Goal: Transaction & Acquisition: Purchase product/service

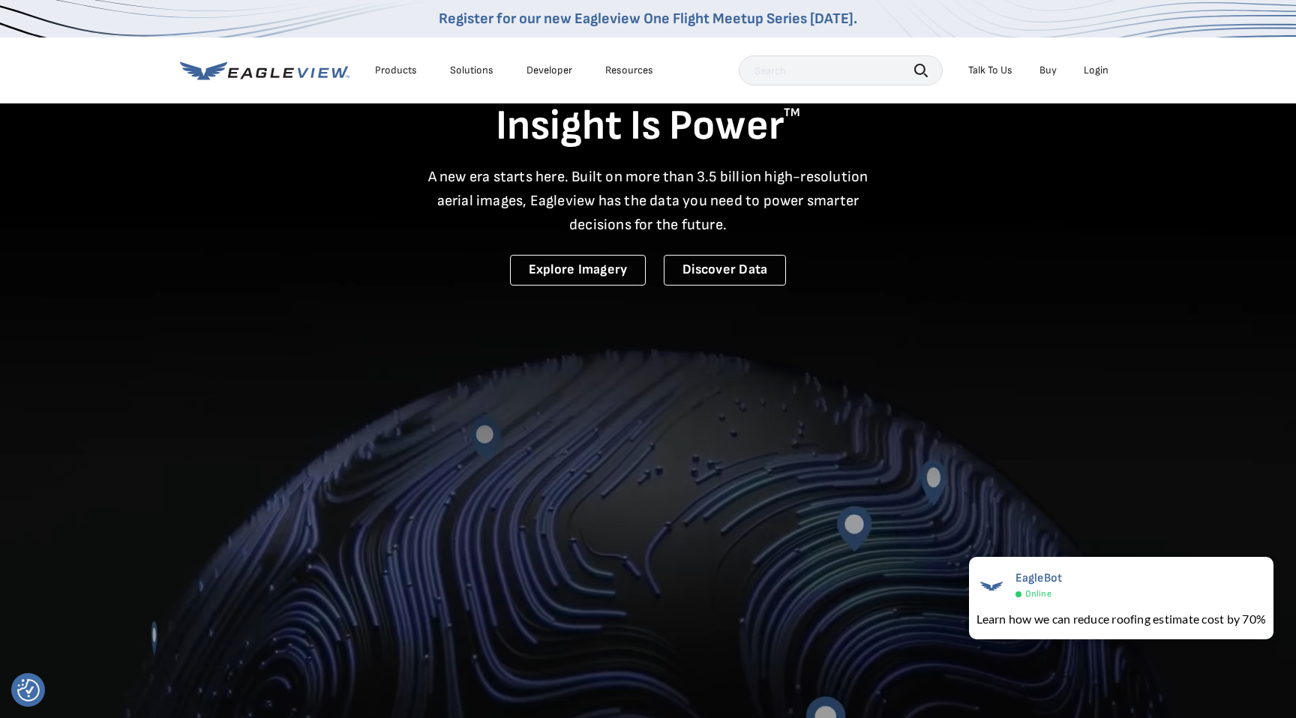
scroll to position [55, 0]
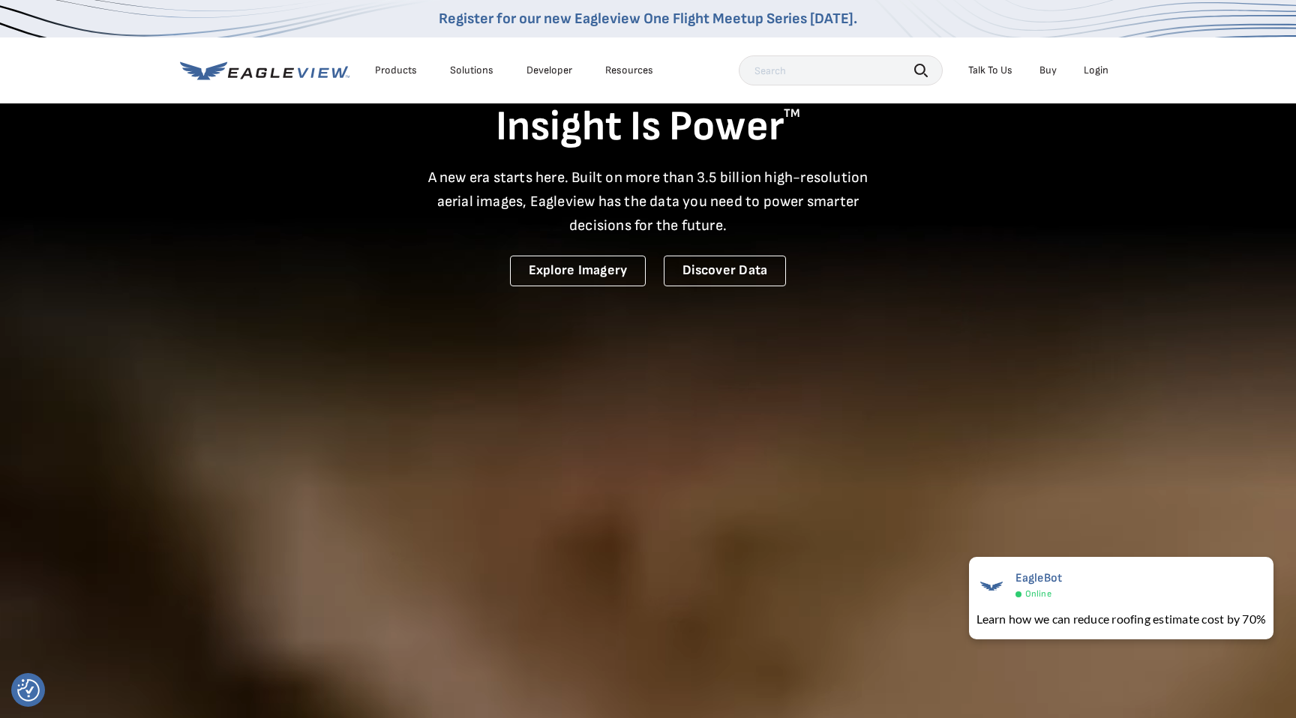
click at [389, 75] on div "Products" at bounding box center [396, 70] width 42 height 13
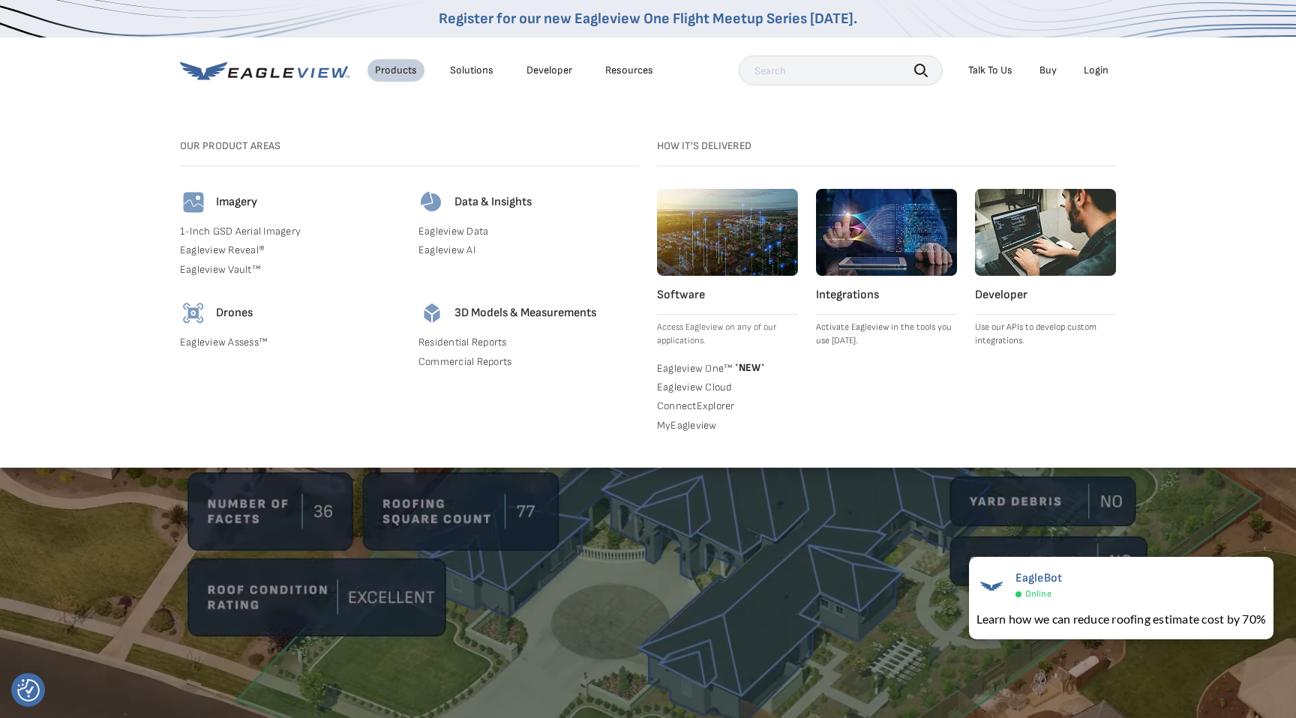
click at [469, 73] on div "Solutions" at bounding box center [471, 70] width 43 height 13
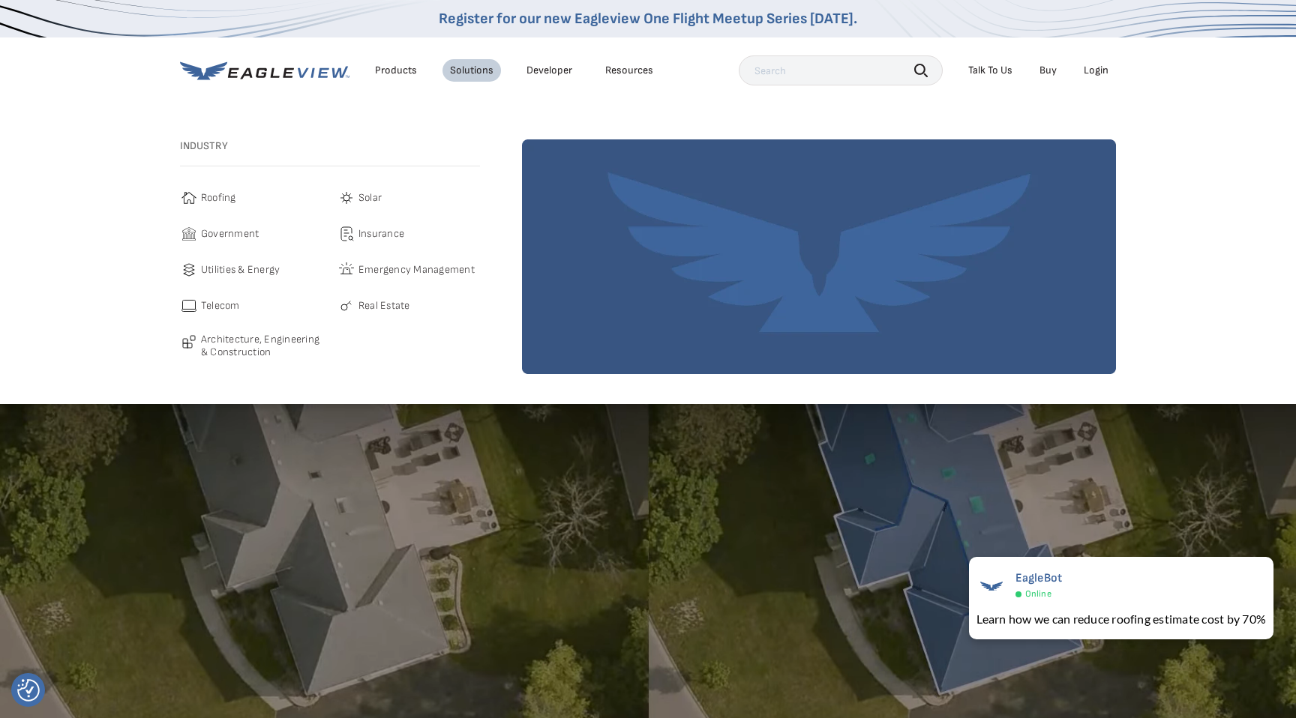
click at [1043, 65] on link "Buy" at bounding box center [1047, 70] width 17 height 13
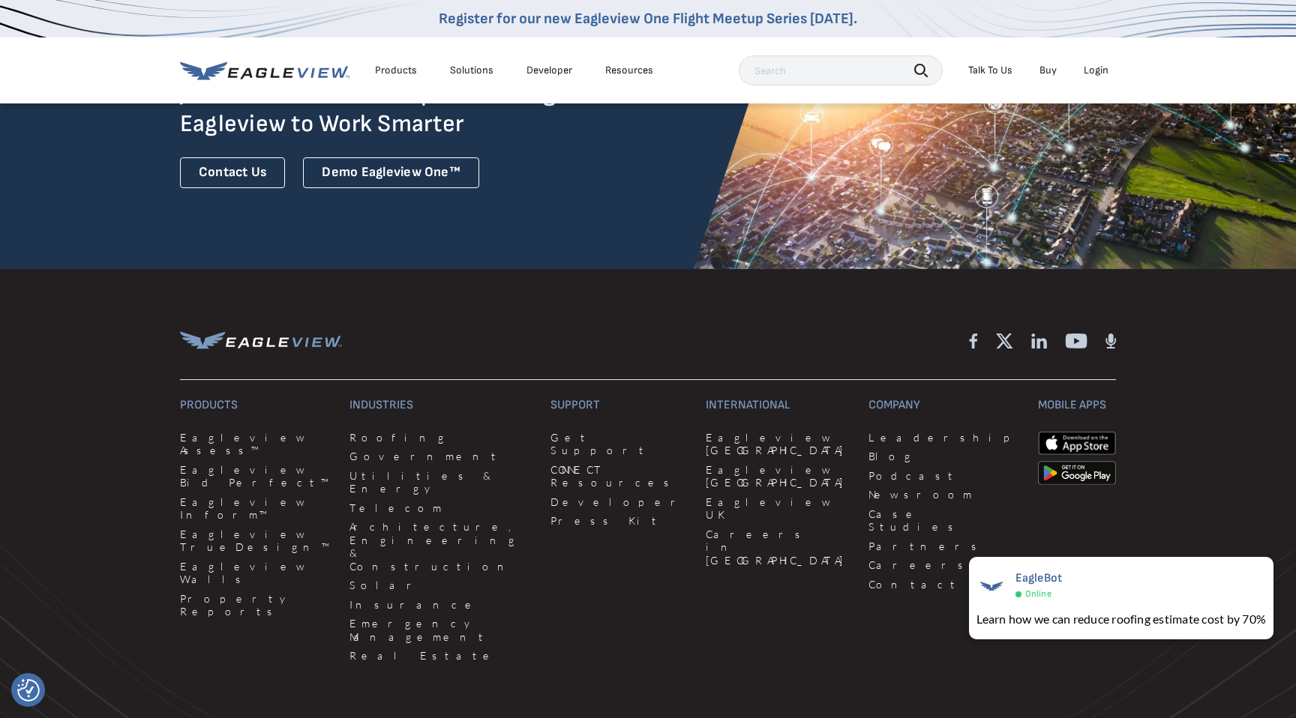
scroll to position [3997, 0]
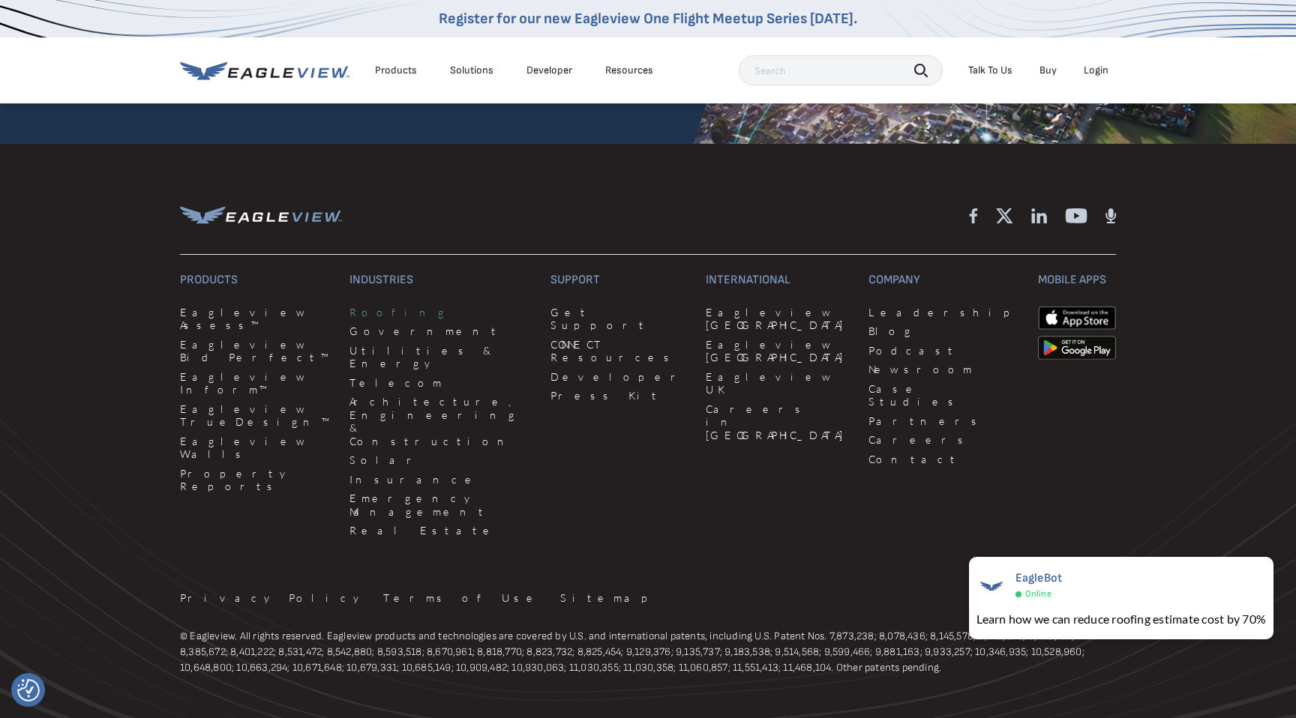
click at [361, 306] on link "Roofing" at bounding box center [440, 312] width 183 height 13
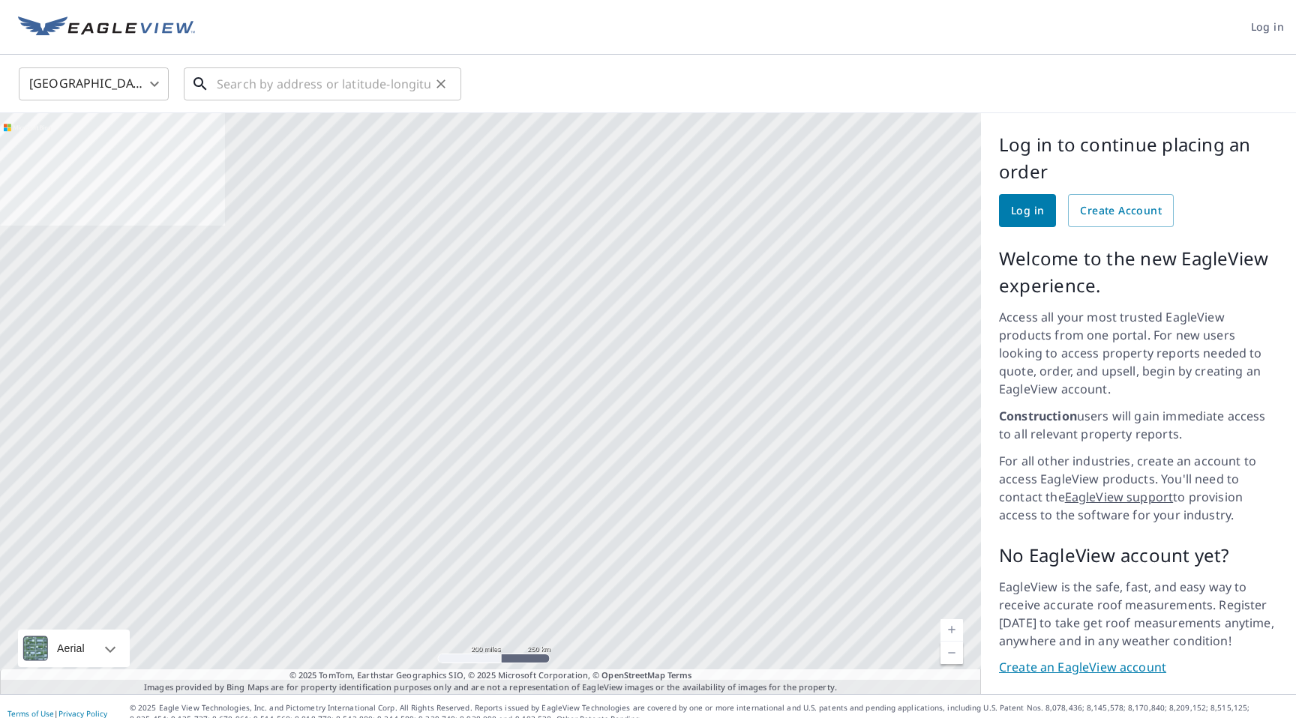
click at [247, 77] on input "text" at bounding box center [324, 84] width 214 height 42
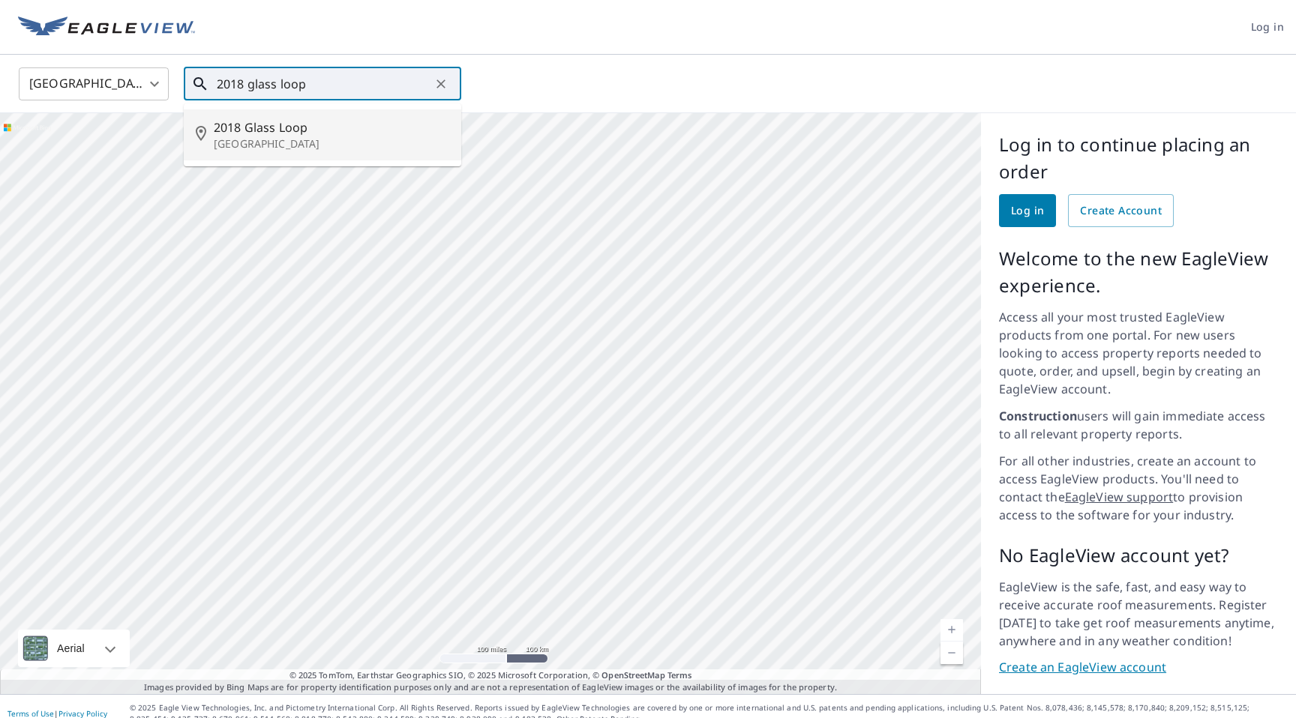
click at [289, 146] on p "Clearwater, FL 33763" at bounding box center [331, 143] width 235 height 15
type input "2018 Glass Loop Clearwater, FL 33763"
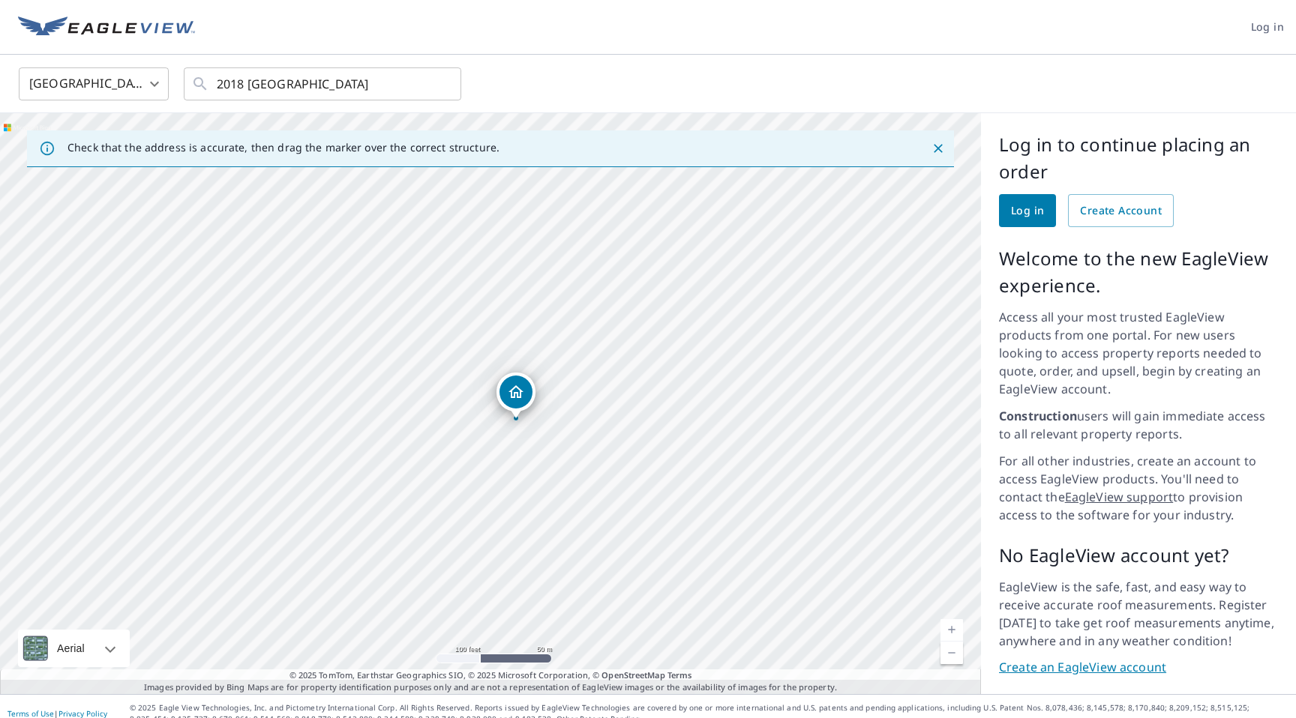
drag, startPoint x: 450, startPoint y: 358, endPoint x: 505, endPoint y: 393, distance: 64.7
click at [536, 362] on div "2018 Glass Loop Clearwater, FL 33763" at bounding box center [490, 403] width 981 height 581
click at [512, 397] on div "2018 Glass Loop Clearwater, FL 33763" at bounding box center [490, 403] width 981 height 581
drag, startPoint x: 522, startPoint y: 376, endPoint x: 604, endPoint y: 382, distance: 81.9
click at [604, 382] on div "2018 Glass Loop Clearwater, FL 33763" at bounding box center [490, 403] width 981 height 581
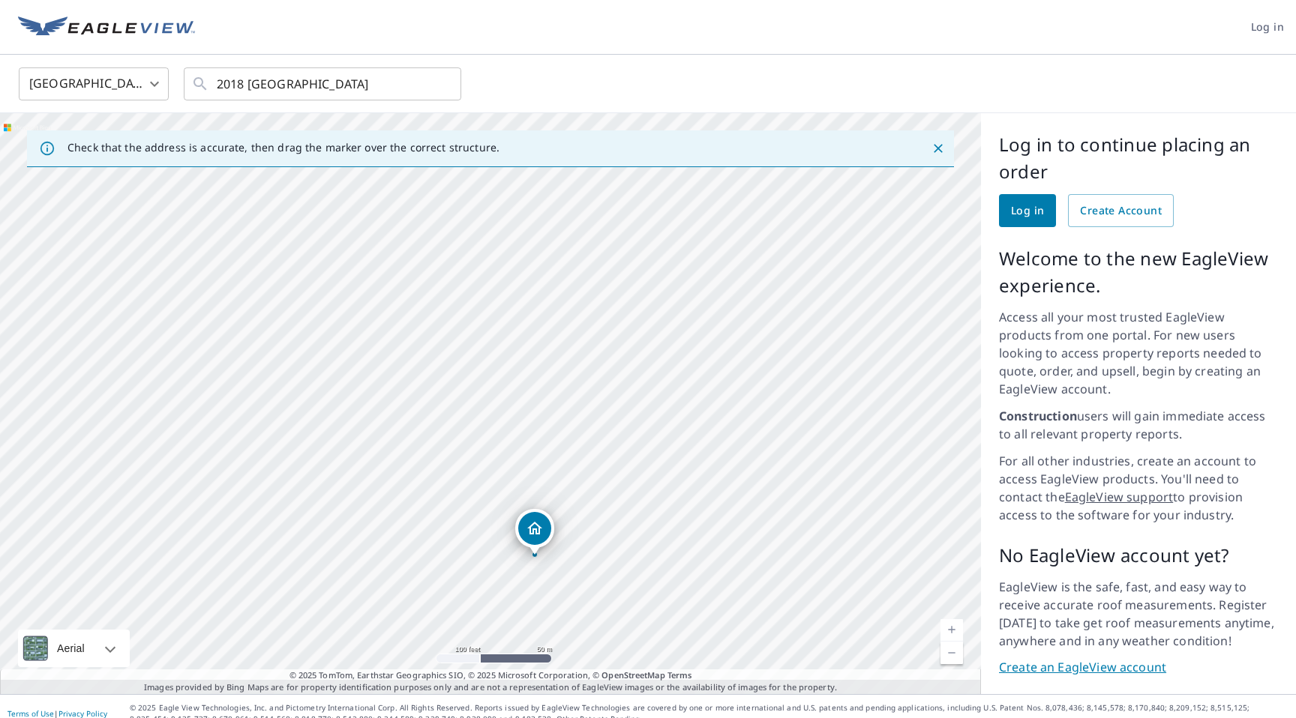
drag, startPoint x: 613, startPoint y: 299, endPoint x: 583, endPoint y: 451, distance: 154.4
click at [606, 449] on div "2018 Glass Loop Clearwater, FL 33763" at bounding box center [490, 403] width 981 height 581
